Goal: Transaction & Acquisition: Subscribe to service/newsletter

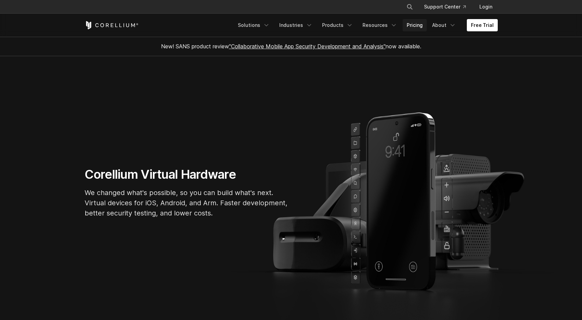
click at [418, 28] on link "Pricing" at bounding box center [415, 25] width 24 height 12
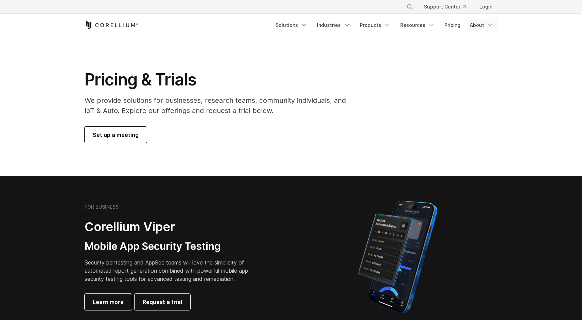
click at [493, 26] on icon "Navigation Menu" at bounding box center [490, 25] width 7 height 7
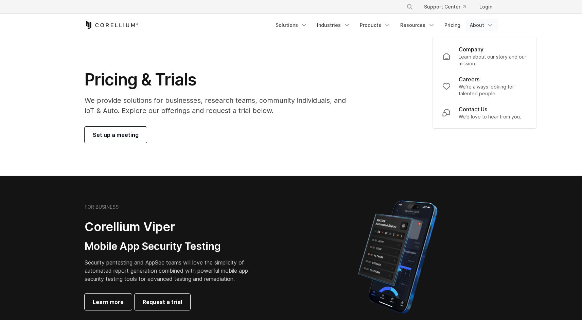
click at [339, 137] on div "Set up a meeting" at bounding box center [220, 134] width 271 height 16
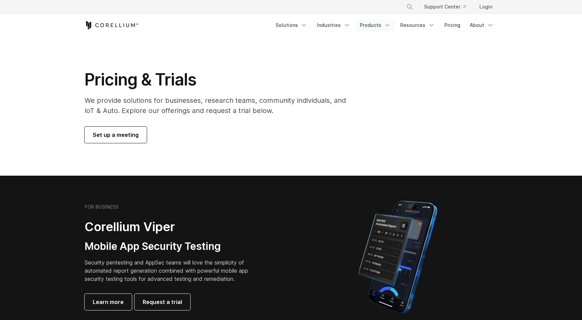
click at [389, 26] on polyline "Navigation Menu" at bounding box center [387, 25] width 3 height 2
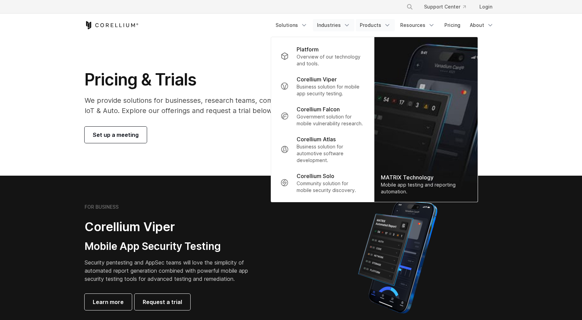
click at [349, 25] on polyline "Navigation Menu" at bounding box center [346, 25] width 3 height 2
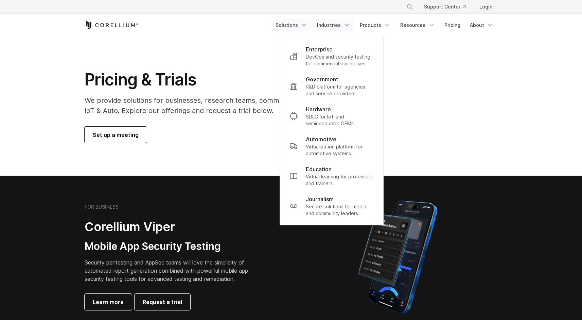
click at [306, 24] on polyline "Navigation Menu" at bounding box center [304, 25] width 3 height 2
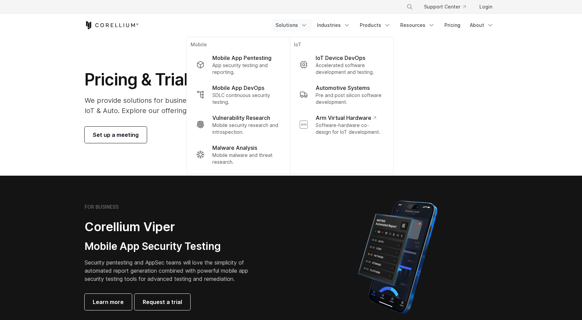
click at [476, 86] on div "Pricing & Trials We provide solutions for businesses, research teams, community…" at bounding box center [291, 105] width 427 height 73
